Goal: Task Accomplishment & Management: Manage account settings

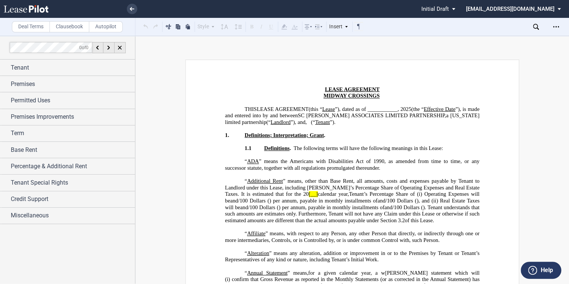
click at [30, 9] on use at bounding box center [26, 8] width 45 height 7
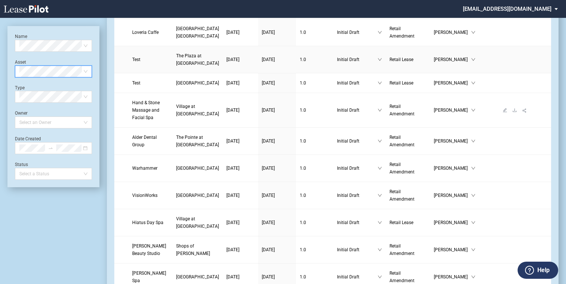
scroll to position [327, 0]
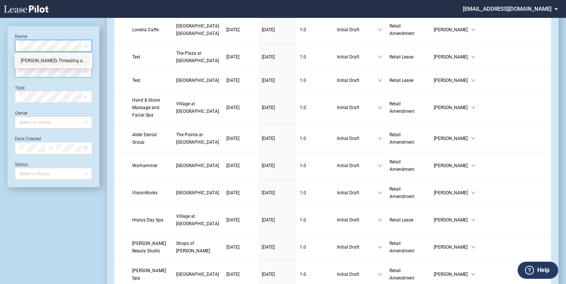
click at [48, 63] on div "Pinky’s Threading and Beauty Salon" at bounding box center [53, 60] width 65 height 7
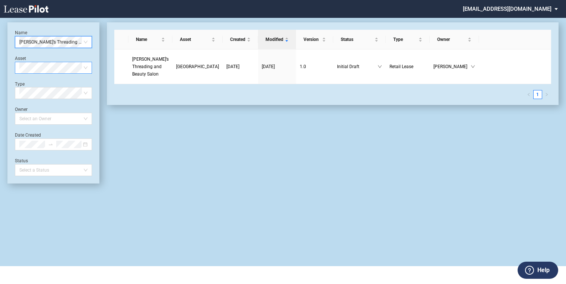
scroll to position [18, 0]
click at [146, 60] on span "Pinky’s Threading and Beauty Salon" at bounding box center [150, 67] width 36 height 20
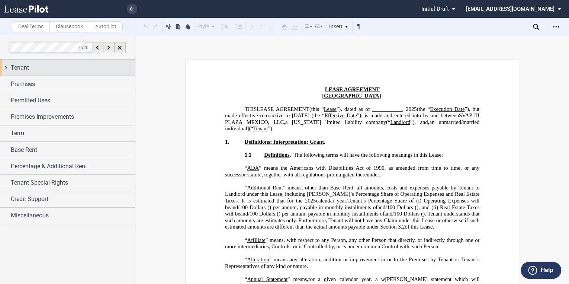
click at [29, 65] on div "Tenant" at bounding box center [73, 67] width 124 height 9
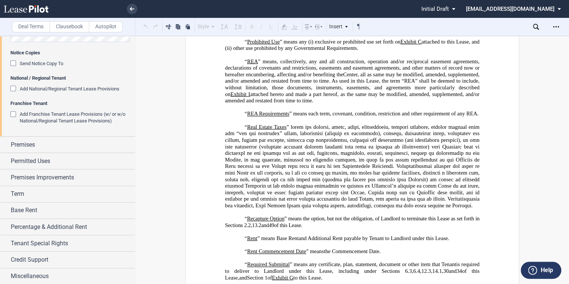
scroll to position [2024, 0]
